Goal: Task Accomplishment & Management: Use online tool/utility

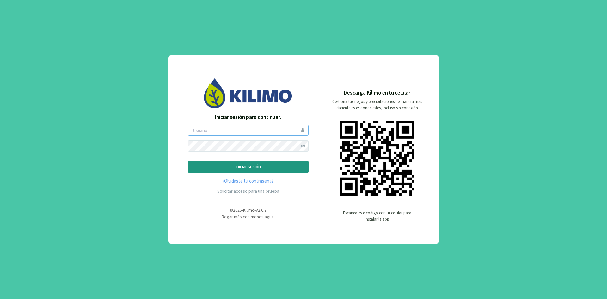
type input "ceferinom"
click at [476, 267] on div "Iniciar sesión para continuar. ceferinom iniciar sesión ¿Olvidaste tu contraseñ…" at bounding box center [303, 149] width 607 height 299
click at [246, 170] on p "iniciar sesión" at bounding box center [248, 166] width 110 height 7
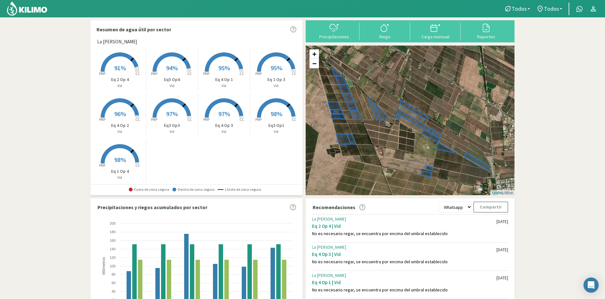
drag, startPoint x: 381, startPoint y: 125, endPoint x: 381, endPoint y: 144, distance: 18.7
click at [381, 144] on div "+ − Leaflet | © Esri" at bounding box center [409, 121] width 209 height 150
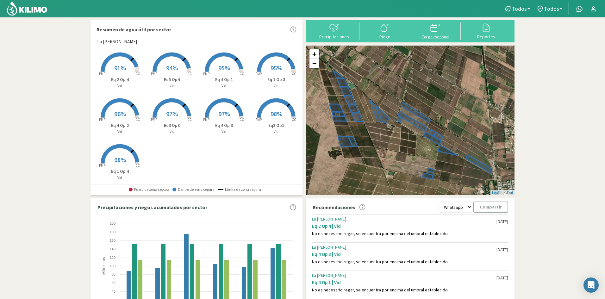
click at [434, 36] on div "Carga mensual" at bounding box center [435, 36] width 47 height 4
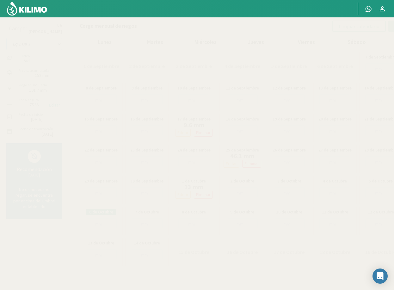
click at [46, 44] on select "Eq 1 Op 3 Eq 1 Op 4 Eq 2 Op 4 Eq3 Op1 Eq3 Op3 Eq 4 Op 1 Eq 4 Op 2 Eq 4 Op 3 Eq5…" at bounding box center [34, 44] width 56 height 13
click at [6, 38] on select "Eq 1 Op 3 Eq 1 Op 4 Eq 2 Op 4 Eq3 Op1 Eq3 Op3 Eq 4 Op 1 Eq 4 Op 2 Eq 4 Op 3 Eq5…" at bounding box center [34, 44] width 56 height 13
click at [28, 45] on select "Eq 1 Op 3 Eq 1 Op 4 Eq 2 Op 4 Eq3 Op1 Eq3 Op3 Eq 4 Op 1 Eq 4 Op 2 Eq 4 Op 3 Eq5…" at bounding box center [34, 44] width 56 height 13
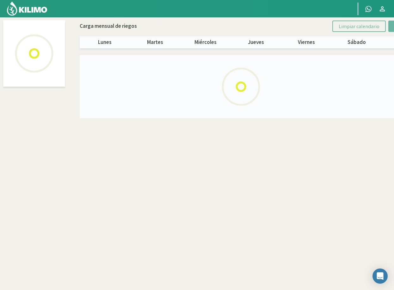
select select "7: Object"
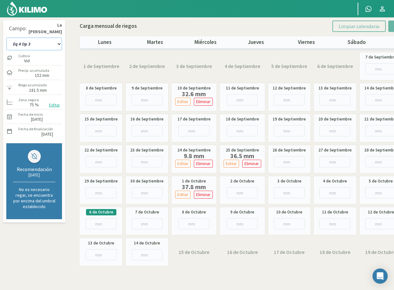
click at [38, 44] on select "Eq 1 Op 3 Eq 1 Op 4 Eq 2 Op 4 Eq3 Op1 Eq3 Op3 Eq 4 Op 1 Eq 4 Op 2 Eq 4 Op 3 Eq5…" at bounding box center [34, 44] width 56 height 13
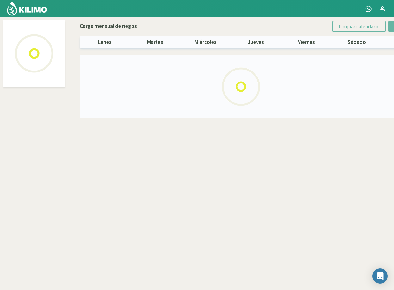
select select "6: Object"
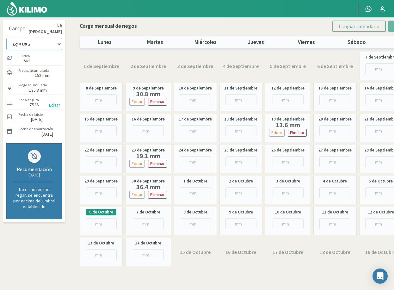
click at [44, 43] on select "Eq 1 Op 3 Eq 1 Op 4 Eq 2 Op 4 Eq3 Op1 Eq3 Op3 Eq 4 Op 1 Eq 4 Op 2 Eq 4 Op 3 Eq5…" at bounding box center [34, 44] width 56 height 13
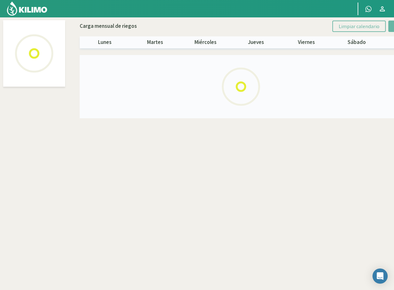
select select "5: Object"
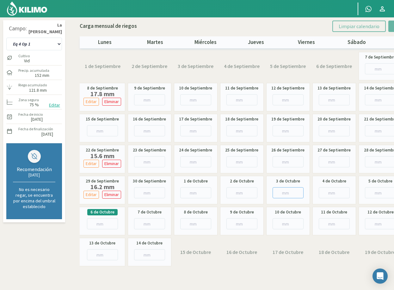
click at [284, 192] on input "number" at bounding box center [288, 192] width 31 height 11
type input "27"
type input "27.7"
click at [42, 46] on select "Eq 1 Op 3 Eq 1 Op 4 Eq 2 Op 4 Eq3 Op1 Eq3 Op3 Eq 4 Op 1 Eq 4 Op 2 Eq 4 Op 3 Eq5…" at bounding box center [34, 44] width 56 height 13
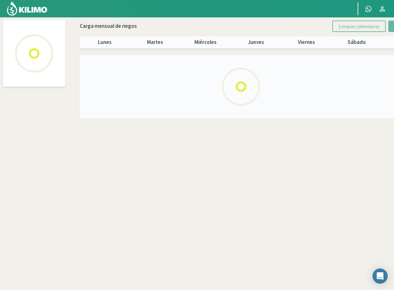
select select "8: Object"
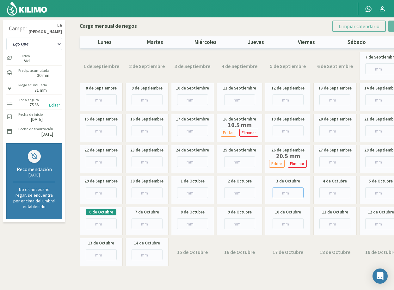
click at [280, 191] on input "number" at bounding box center [288, 192] width 31 height 11
type input "41"
type input "41.8"
click at [31, 45] on select "Eq 1 Op 3 Eq 1 Op 4 Eq 2 Op 4 Eq3 Op1 Eq3 Op3 Eq 4 Op 1 Eq 4 Op 2 Eq 4 Op 3 Eq5…" at bounding box center [34, 44] width 56 height 13
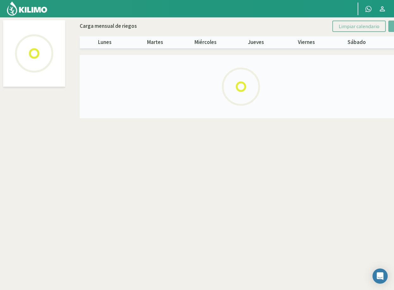
select select "2: Object"
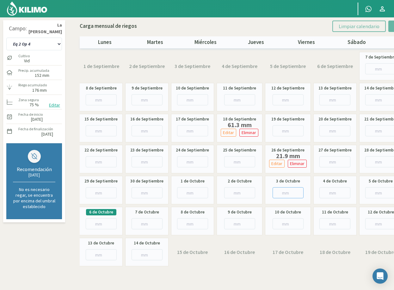
click at [283, 193] on input "number" at bounding box center [288, 192] width 31 height 11
type input "6"
type input "6.3"
click at [36, 47] on select "Eq 1 Op 3 Eq 1 Op 4 Eq 2 Op 4 Eq3 Op1 Eq3 Op3 Eq 4 Op 1 Eq 4 Op 2 Eq 4 Op 3 Eq5…" at bounding box center [34, 44] width 56 height 13
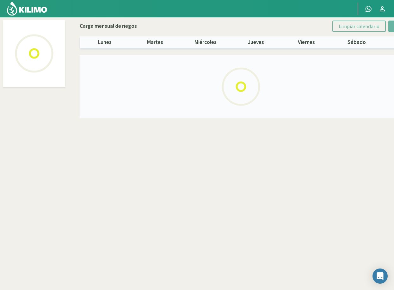
select select "4: Object"
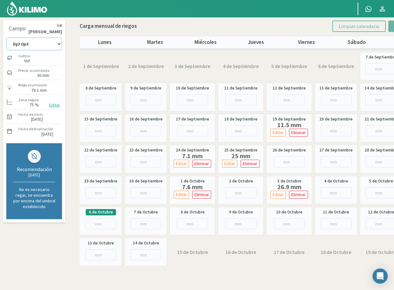
click at [20, 44] on select "Eq 1 Op 3 Eq 1 Op 4 Eq 2 Op 4 Eq3 Op1 Eq3 Op3 Eq 4 Op 1 Eq 4 Op 2 Eq 4 Op 3 Eq5…" at bounding box center [34, 44] width 56 height 13
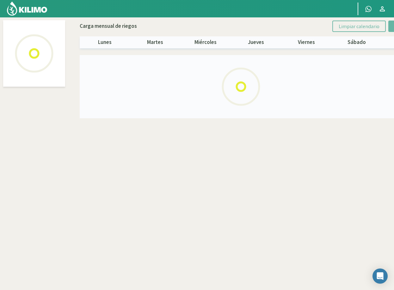
select select "3: Object"
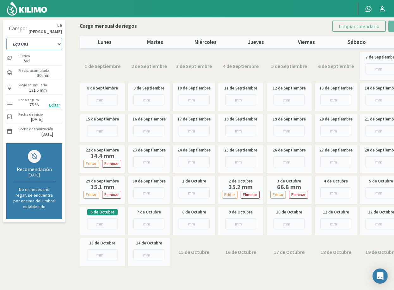
click at [45, 44] on select "Eq 1 Op 3 Eq 1 Op 4 Eq 2 Op 4 Eq3 Op1 Eq3 Op3 Eq 4 Op 1 Eq 4 Op 2 Eq 4 Op 3 Eq5…" at bounding box center [34, 44] width 56 height 13
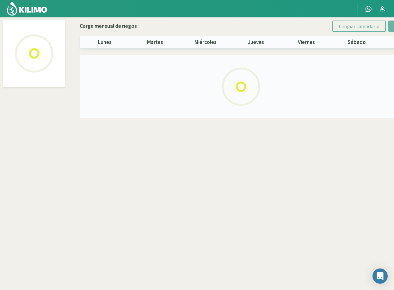
select select "1: Object"
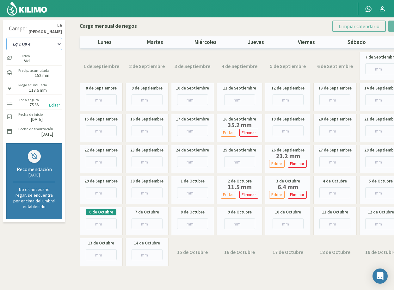
click at [43, 44] on select "Eq 1 Op 3 Eq 1 Op 4 Eq 2 Op 4 Eq3 Op1 Eq3 Op3 Eq 4 Op 1 Eq 4 Op 2 Eq 4 Op 3 Eq5…" at bounding box center [34, 44] width 56 height 13
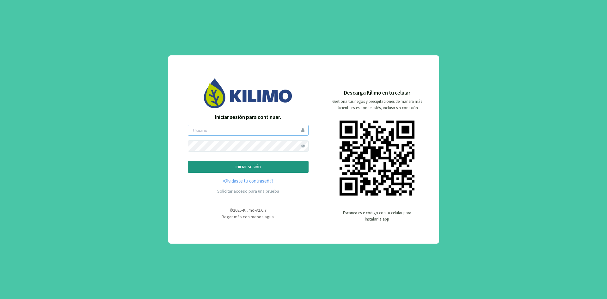
type input "ceferinom"
click at [231, 164] on p "iniciar sesión" at bounding box center [248, 166] width 110 height 7
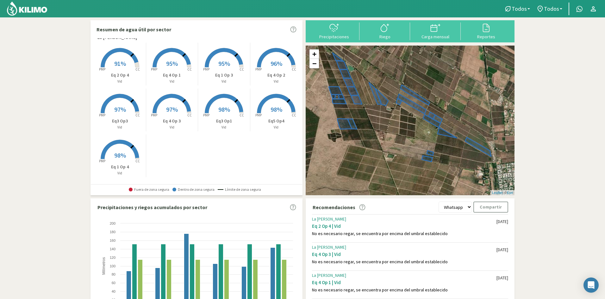
scroll to position [5, 0]
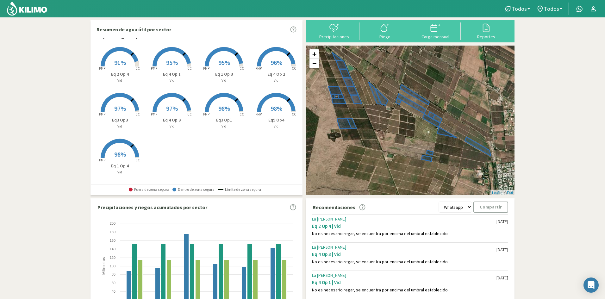
click at [223, 119] on p "Eq3 Op1" at bounding box center [224, 120] width 52 height 7
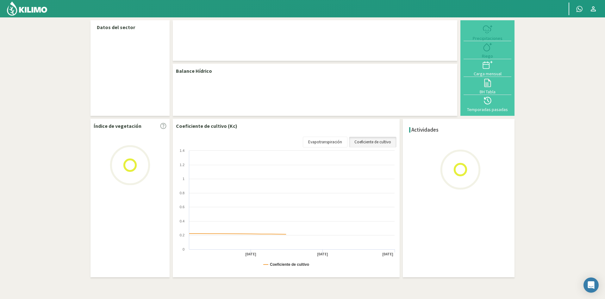
select select "3: Object"
